Goal: Find specific page/section: Find specific page/section

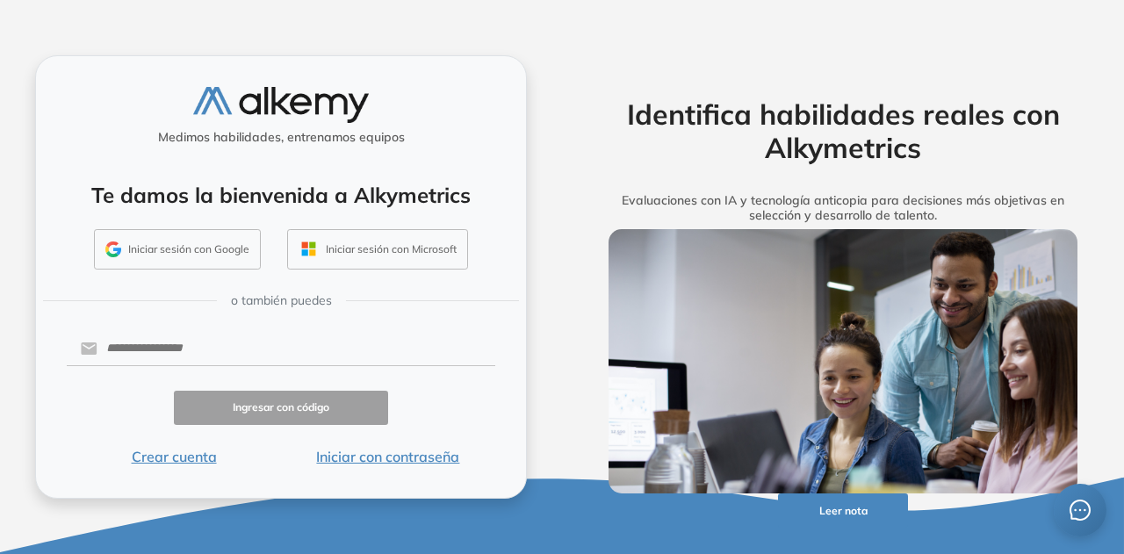
click at [238, 252] on button "Iniciar sesión con Google" at bounding box center [177, 249] width 167 height 40
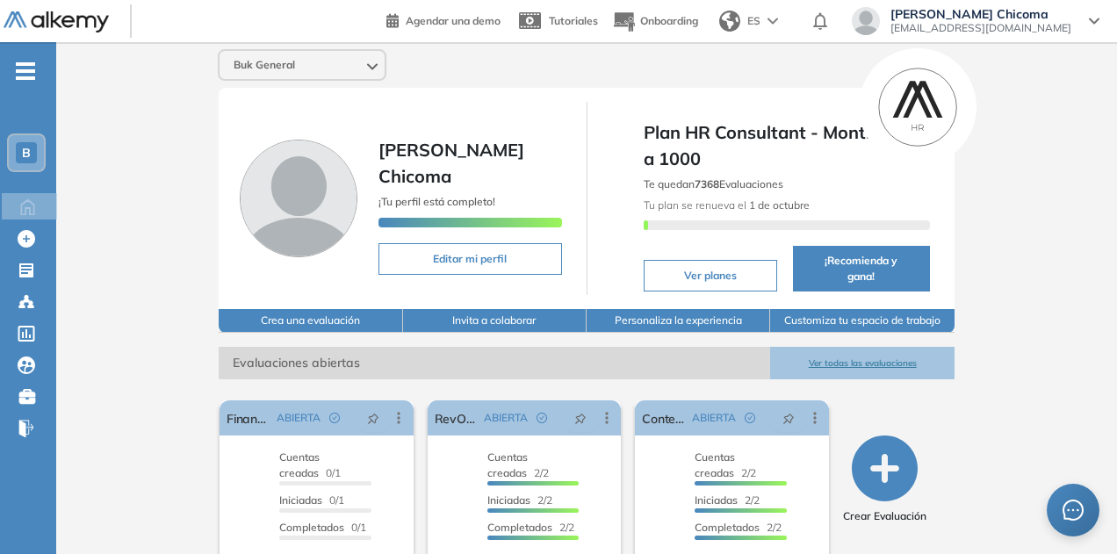
click at [911, 349] on button "Ver todas las evaluaciones" at bounding box center [862, 363] width 184 height 32
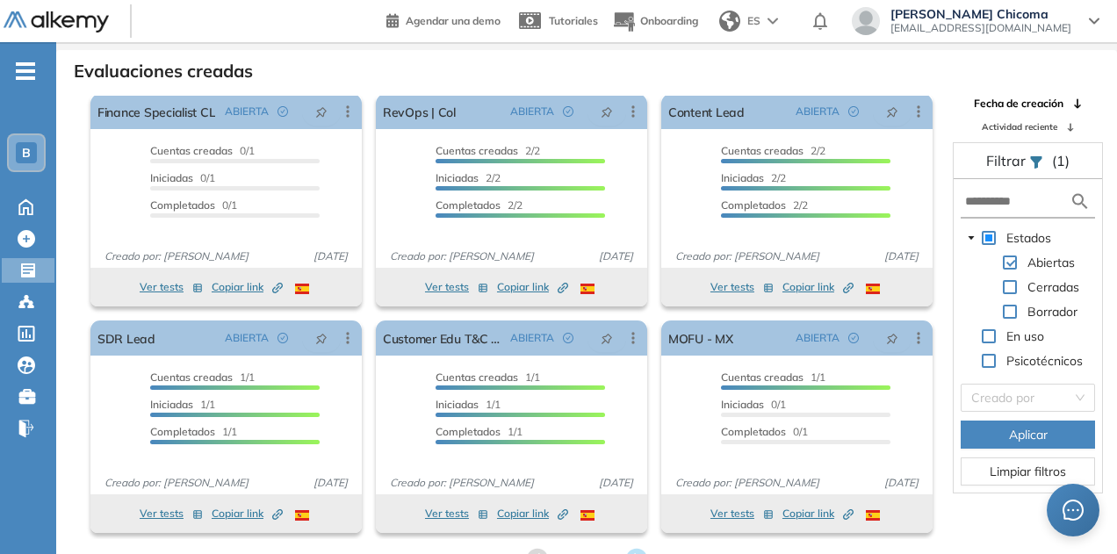
scroll to position [42, 0]
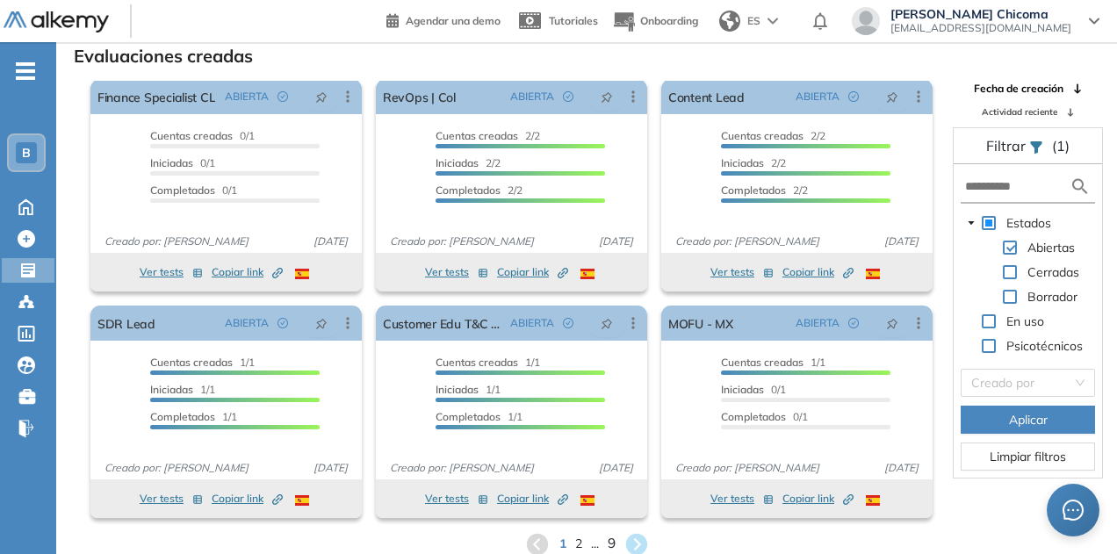
click at [610, 542] on span "9" at bounding box center [611, 544] width 8 height 20
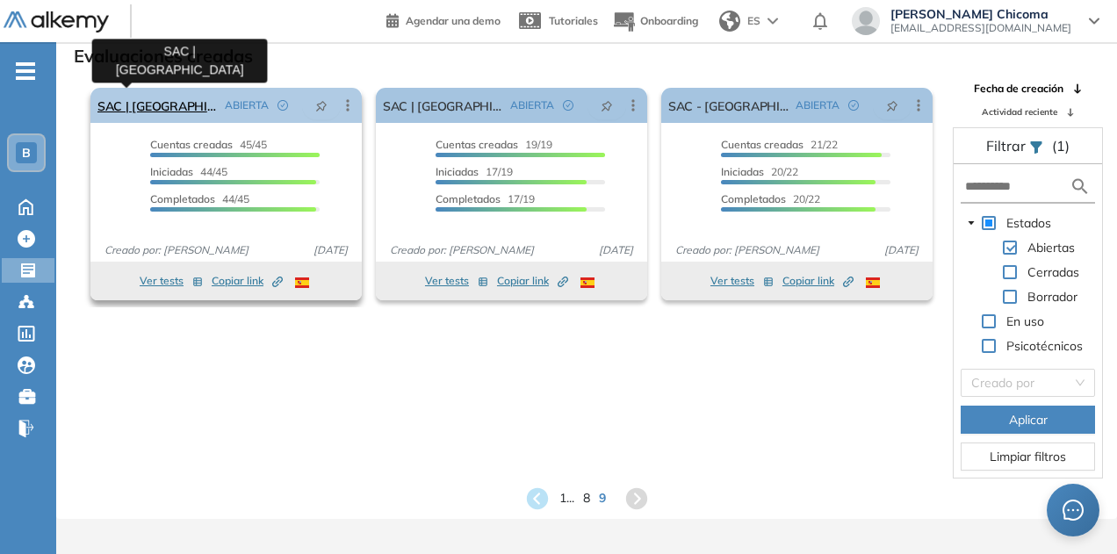
click at [144, 104] on link "SAC | [GEOGRAPHIC_DATA]" at bounding box center [157, 105] width 120 height 35
